Goal: Task Accomplishment & Management: Manage account settings

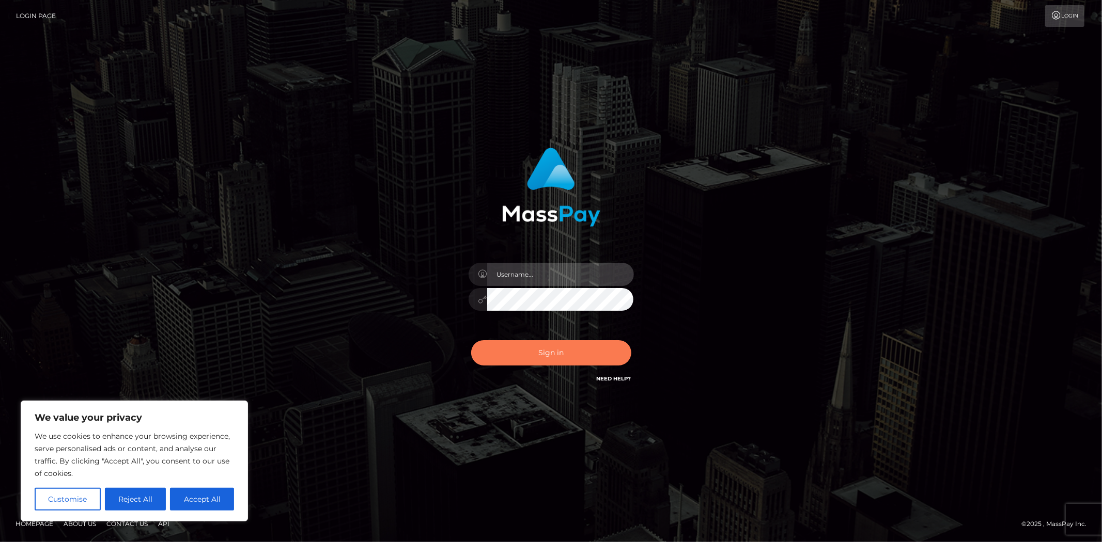
type input "[DOMAIN_NAME]"
click at [559, 354] on button "Sign in" at bounding box center [551, 352] width 160 height 25
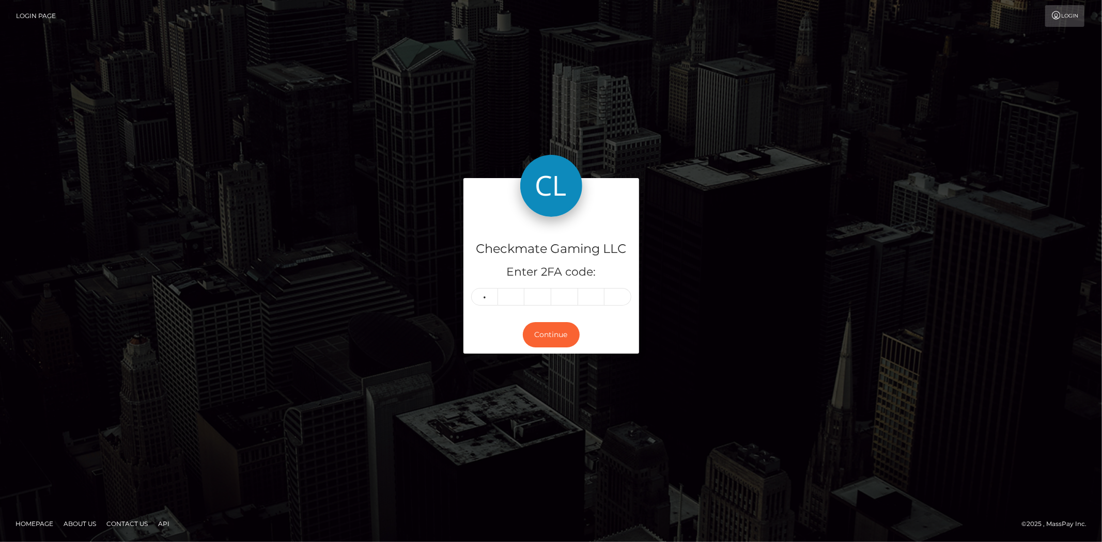
type input "4"
type input "9"
type input "5"
type input "8"
type input "6"
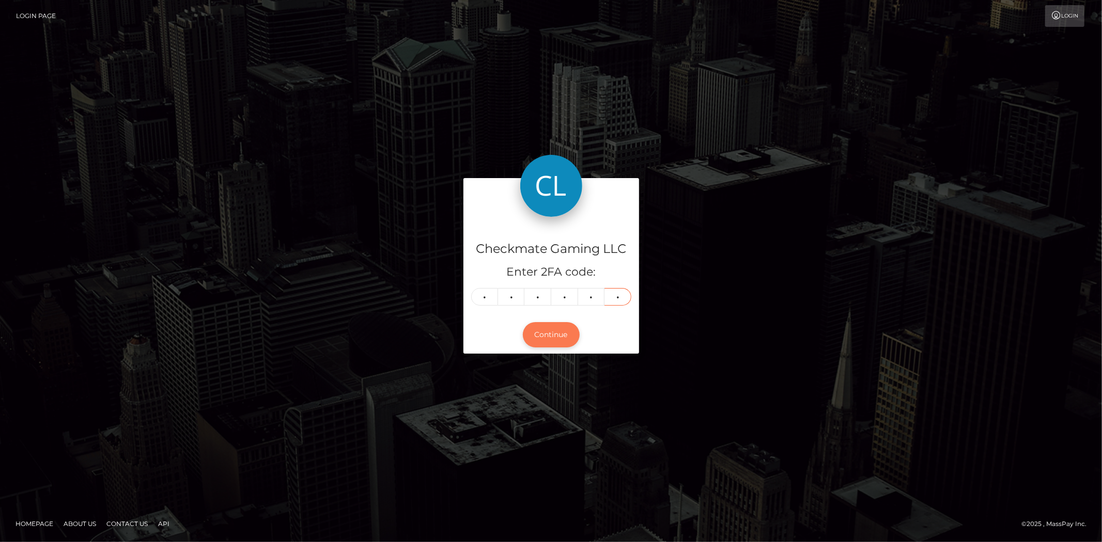
type input "6"
click at [569, 329] on button "Continue" at bounding box center [551, 334] width 57 height 25
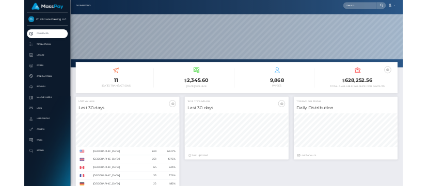
scroll to position [183, 302]
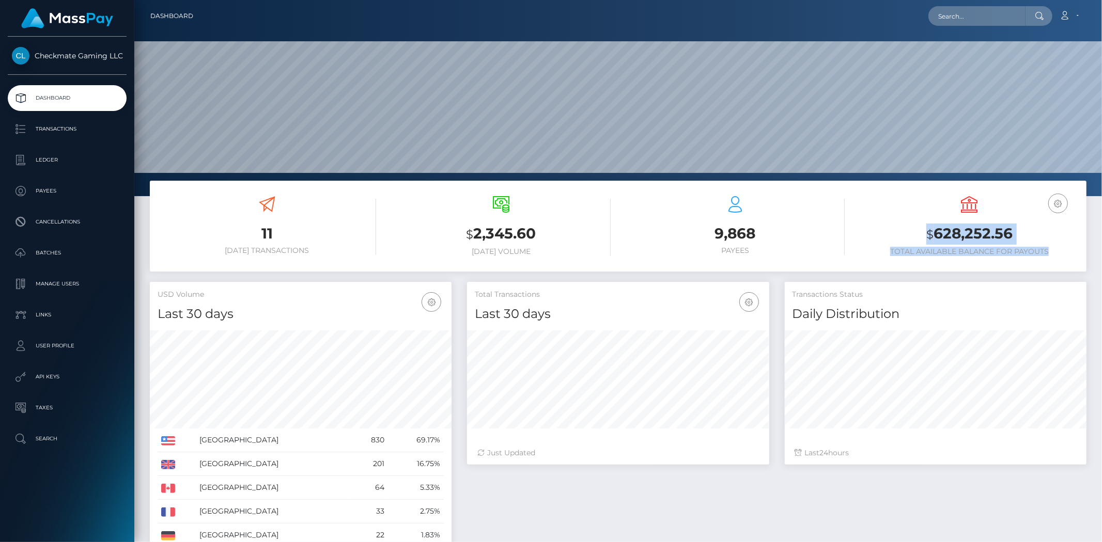
drag, startPoint x: 930, startPoint y: 194, endPoint x: 1059, endPoint y: 255, distance: 142.3
click at [1059, 255] on div "USD Balance $ 628,252.56 Total Available Balance for Payouts" at bounding box center [969, 228] width 218 height 78
click at [1059, 255] on h6 "Total Available Balance for Payouts" at bounding box center [969, 251] width 218 height 9
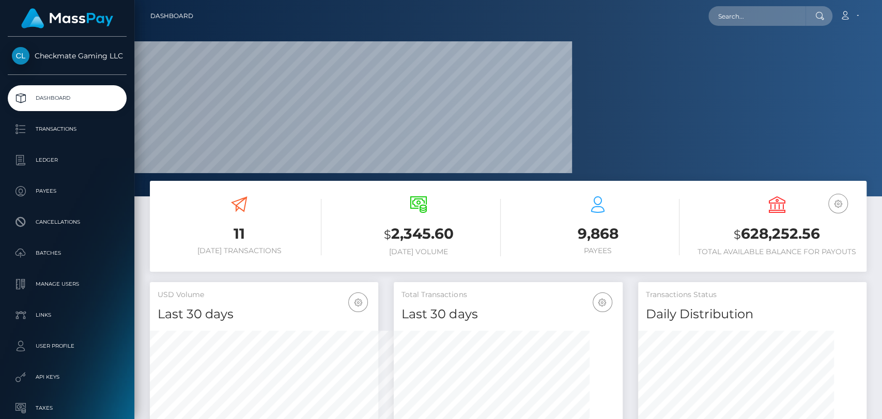
scroll to position [330, 252]
